Goal: Information Seeking & Learning: Compare options

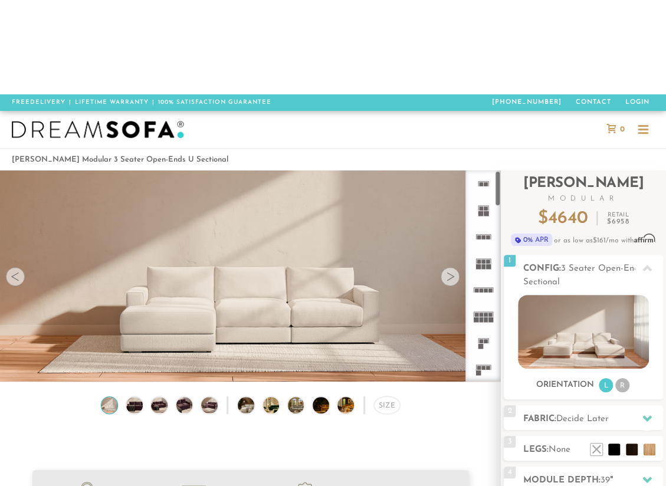
click at [485, 236] on rect at bounding box center [484, 238] width 4 height 4
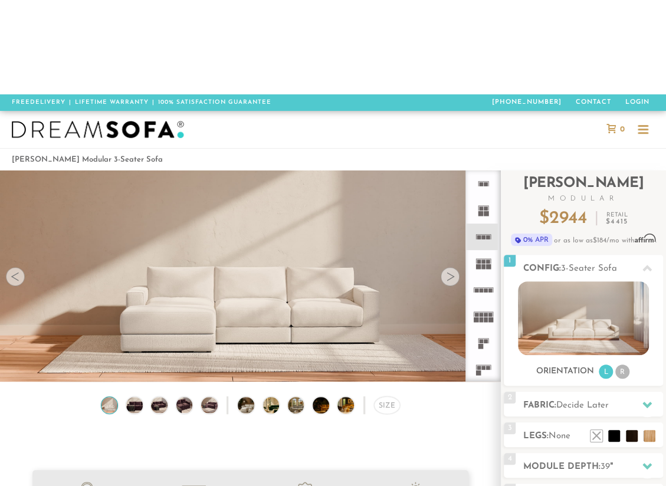
click at [483, 211] on rect at bounding box center [485, 213] width 5 height 5
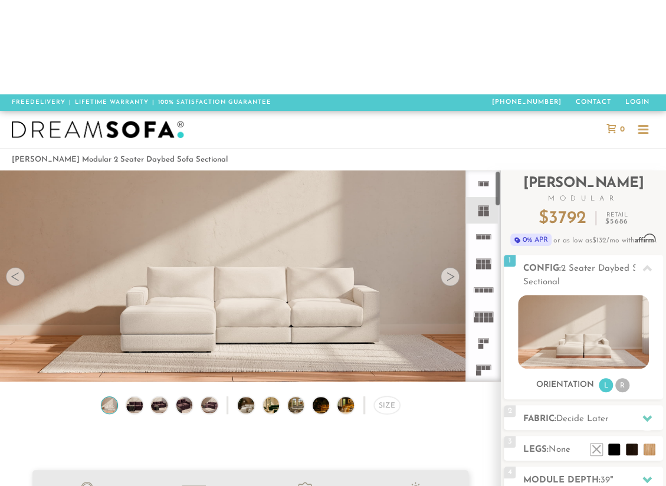
click at [483, 264] on rect at bounding box center [484, 266] width 4 height 5
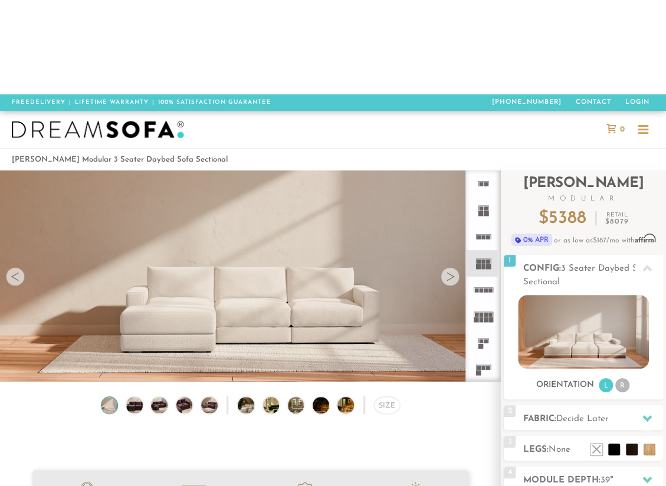
click at [483, 224] on icon at bounding box center [483, 237] width 27 height 27
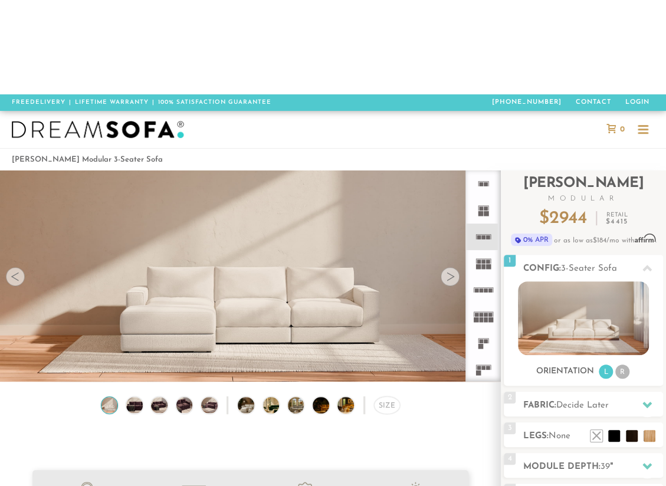
click at [489, 289] on rect at bounding box center [490, 291] width 4 height 4
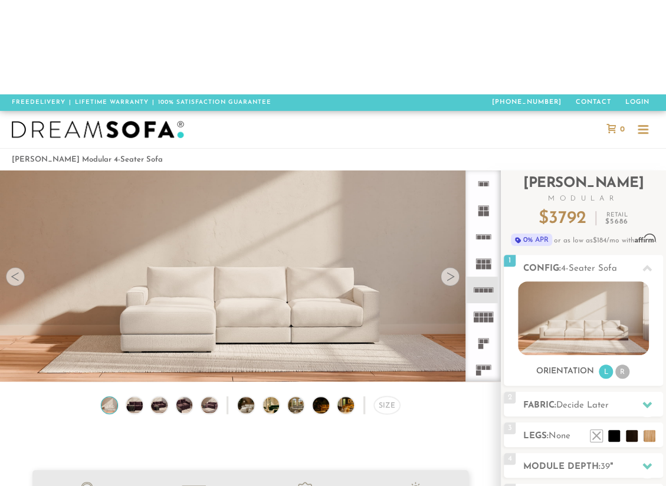
click at [485, 250] on icon at bounding box center [483, 263] width 27 height 27
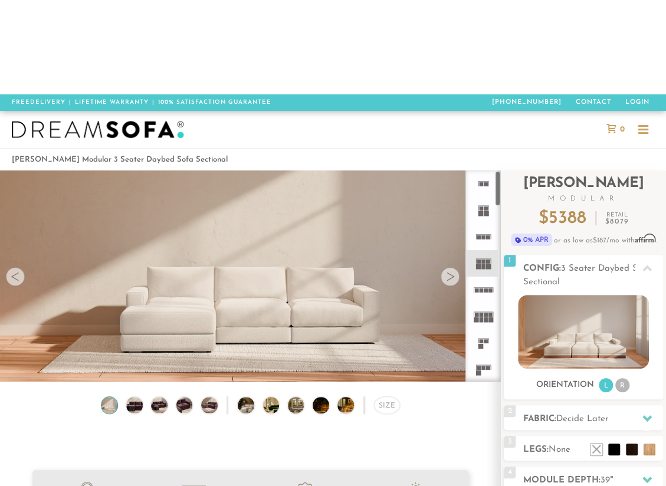
click at [486, 303] on icon at bounding box center [483, 316] width 27 height 27
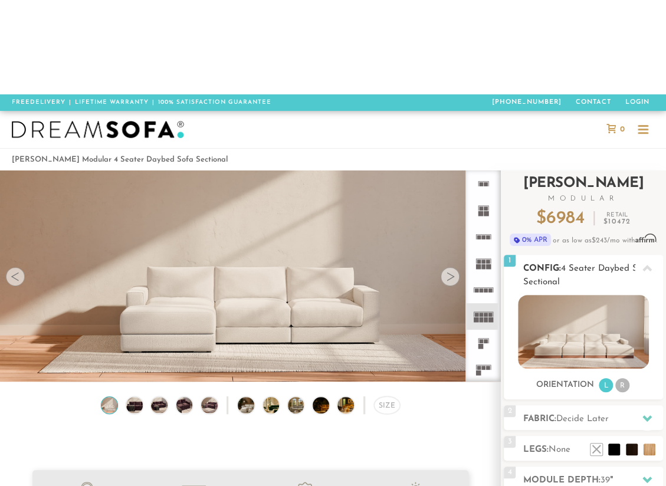
click at [623, 295] on img at bounding box center [583, 332] width 130 height 74
drag, startPoint x: 560, startPoint y: 292, endPoint x: 558, endPoint y: 276, distance: 16.0
click at [560, 380] on h3 "Orientation" at bounding box center [566, 385] width 58 height 11
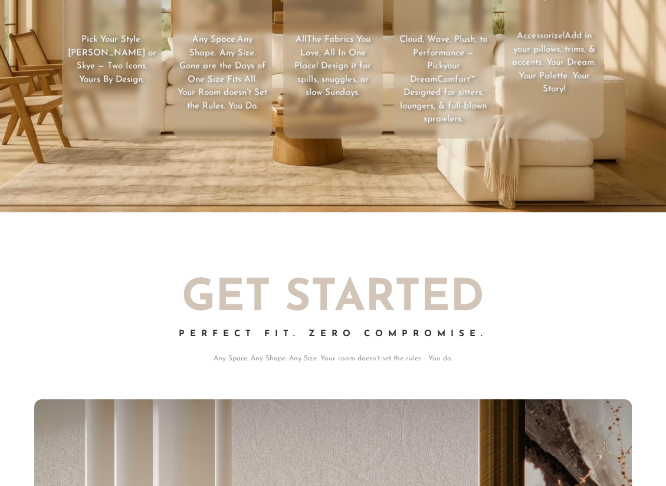
scroll to position [12084, 657]
